Goal: Information Seeking & Learning: Learn about a topic

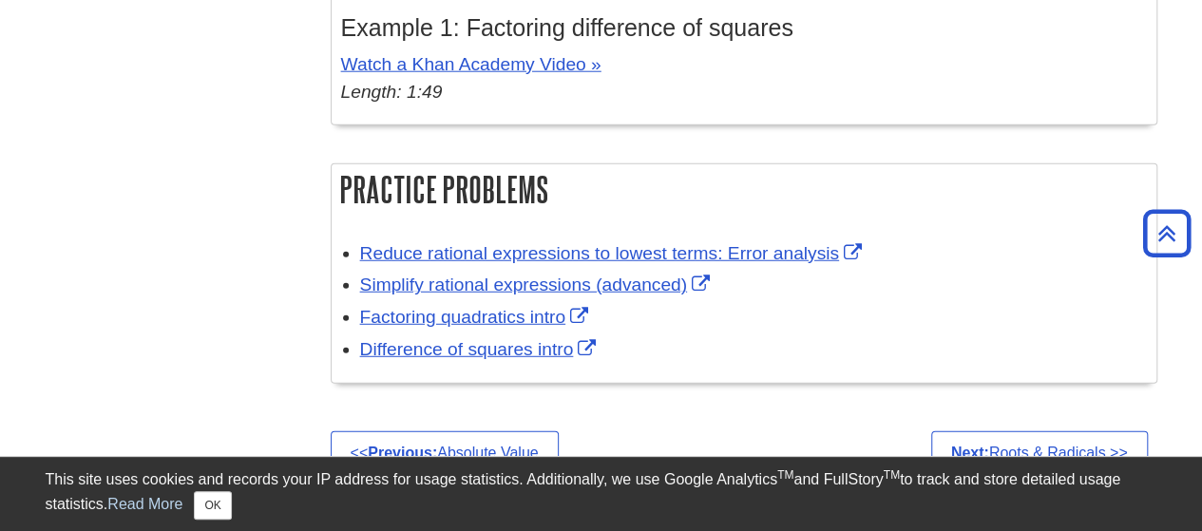
scroll to position [2660, 0]
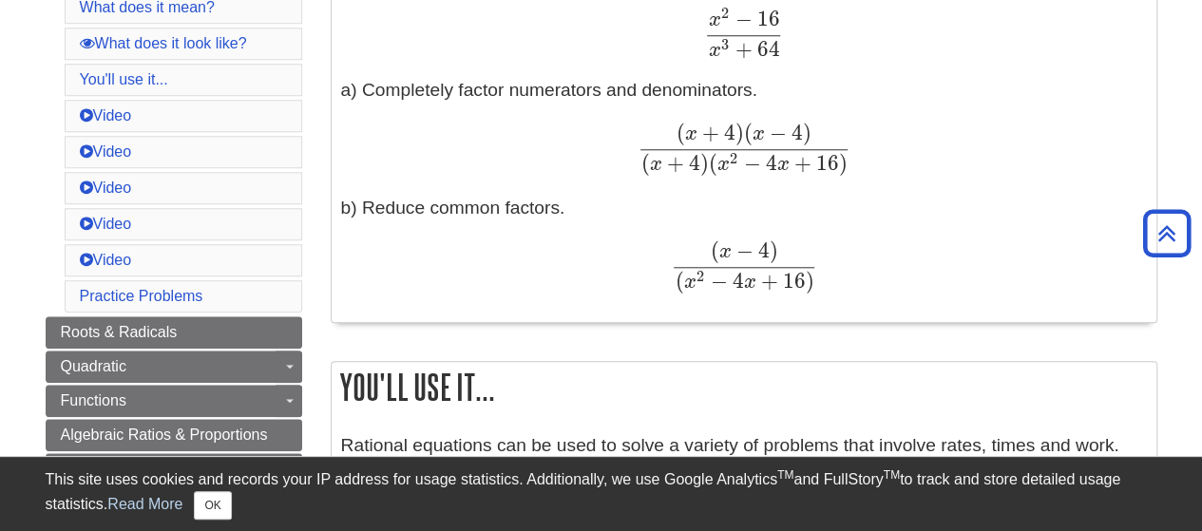
scroll to position [760, 0]
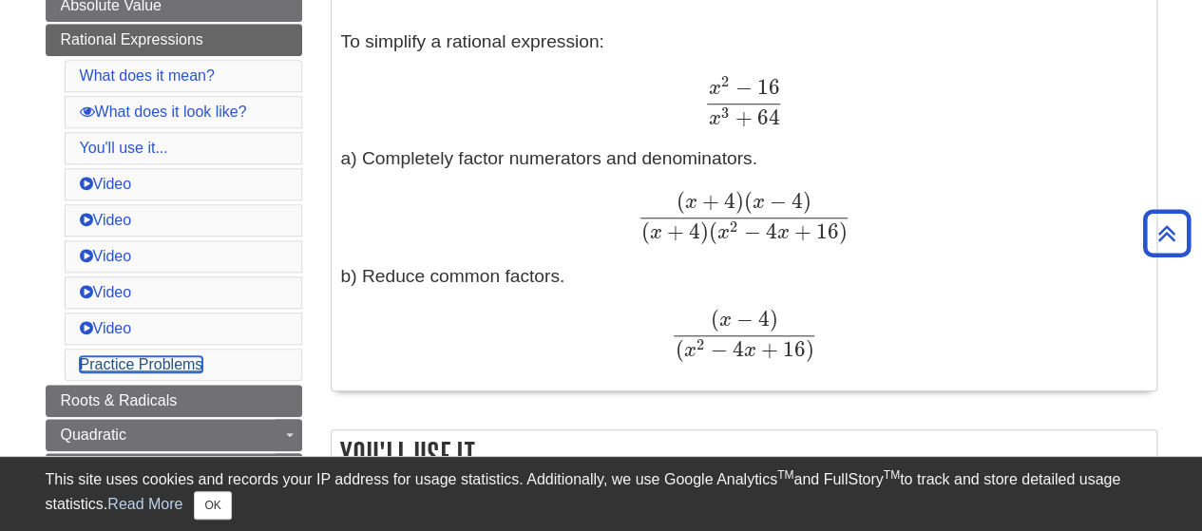
click at [192, 356] on link "Practice Problems" at bounding box center [142, 364] width 124 height 16
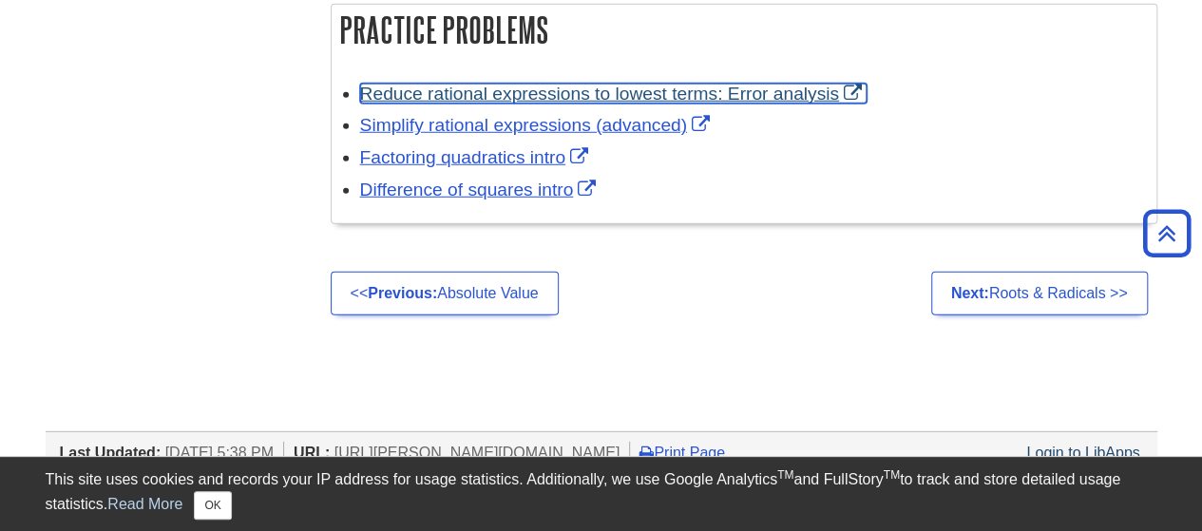
click at [492, 97] on link "Reduce rational expressions to lowest terms: Error analysis" at bounding box center [613, 94] width 506 height 20
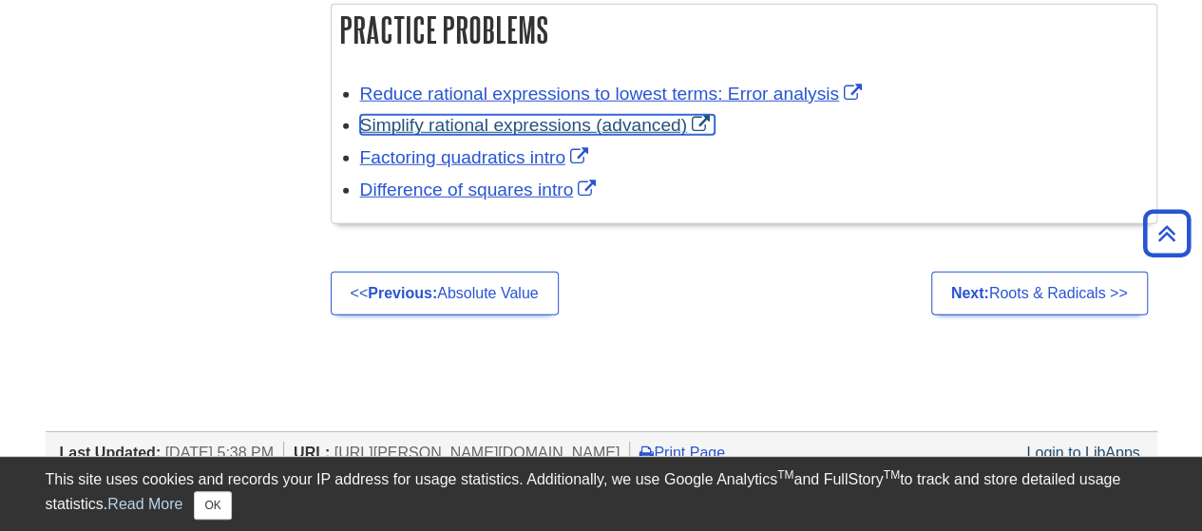
click at [465, 126] on link "Simplify rational expressions (advanced)" at bounding box center [537, 125] width 354 height 20
